Goal: Navigation & Orientation: Find specific page/section

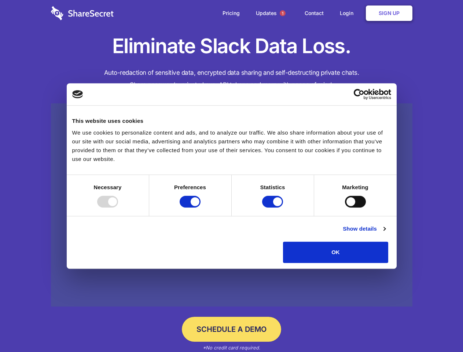
click at [118, 207] on div at bounding box center [107, 202] width 21 height 12
click at [200, 207] on input "Preferences" at bounding box center [190, 202] width 21 height 12
checkbox input "false"
click at [273, 207] on input "Statistics" at bounding box center [272, 202] width 21 height 12
checkbox input "false"
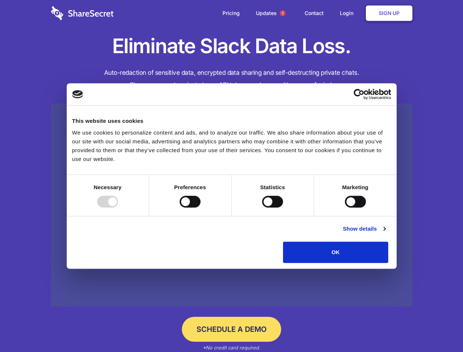
click at [345, 207] on input "Marketing" at bounding box center [355, 202] width 21 height 12
checkbox input "true"
click at [385, 233] on link "Show details" at bounding box center [364, 228] width 43 height 9
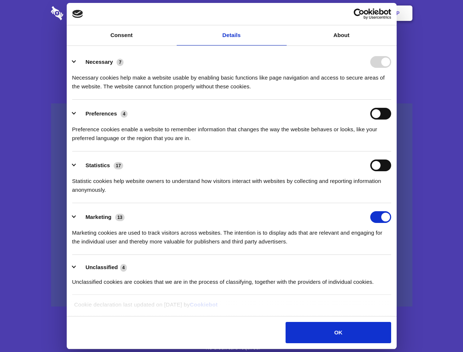
click at [391, 100] on li "Necessary 7 Necessary cookies help make a website usable by enabling basic func…" at bounding box center [231, 74] width 319 height 52
click at [282, 13] on span "1" at bounding box center [283, 13] width 6 height 6
